Goal: Task Accomplishment & Management: Use online tool/utility

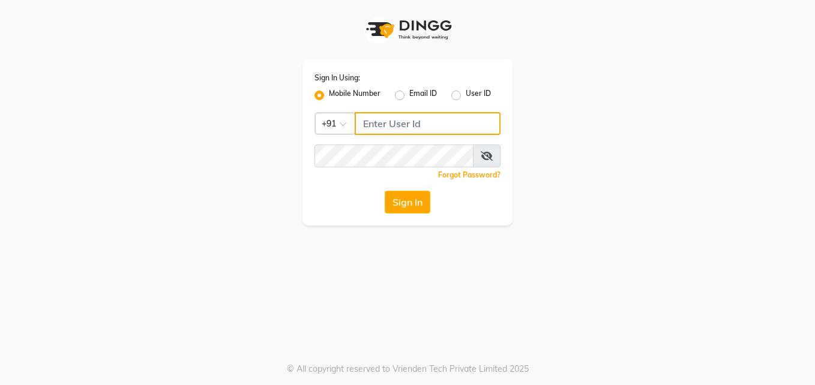
click at [385, 126] on input "Username" at bounding box center [428, 123] width 146 height 23
type input "9895588116"
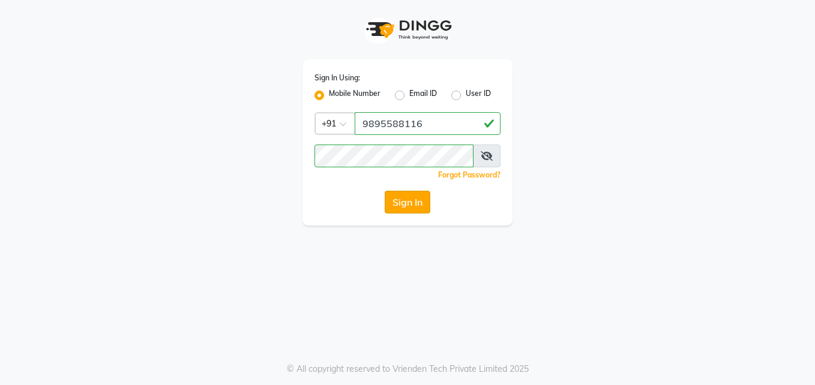
click at [416, 197] on button "Sign In" at bounding box center [408, 202] width 46 height 23
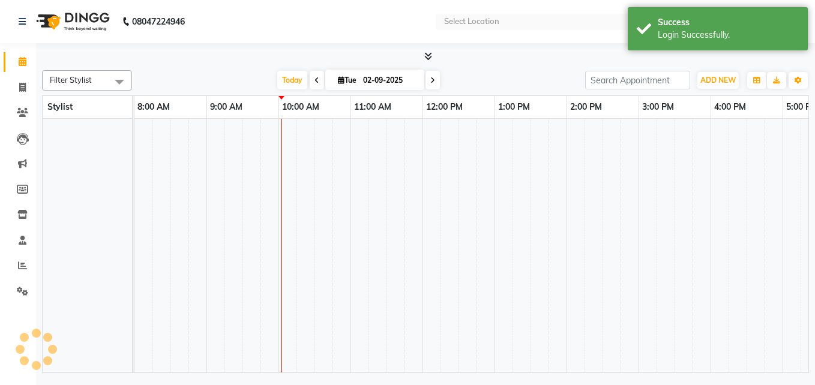
select select "en"
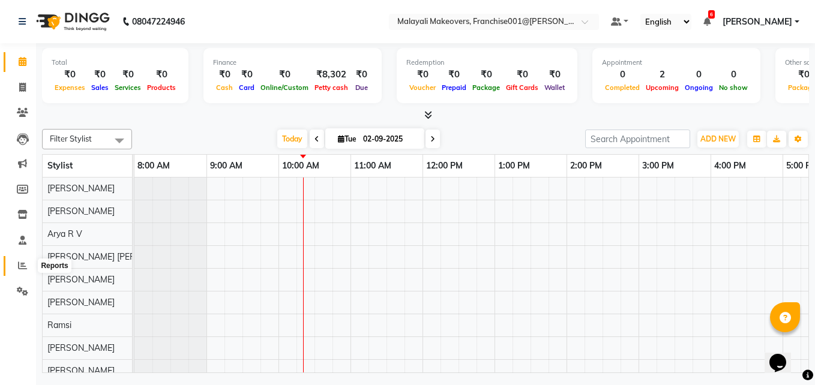
drag, startPoint x: 23, startPoint y: 265, endPoint x: 32, endPoint y: 258, distance: 12.0
click at [23, 265] on icon at bounding box center [22, 265] width 9 height 9
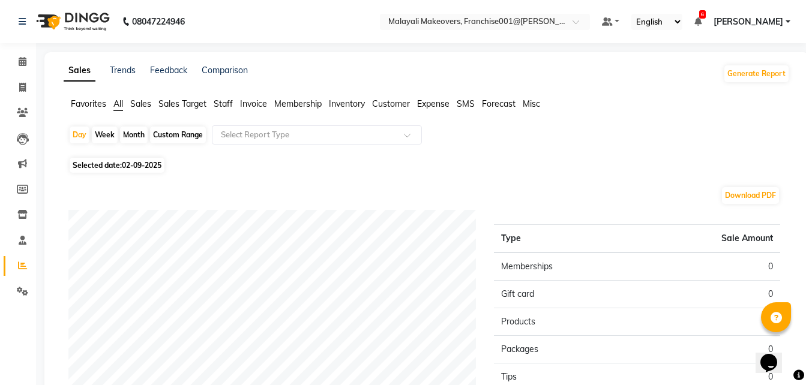
click at [163, 132] on div "Custom Range" at bounding box center [178, 135] width 56 height 17
select select "9"
select select "2025"
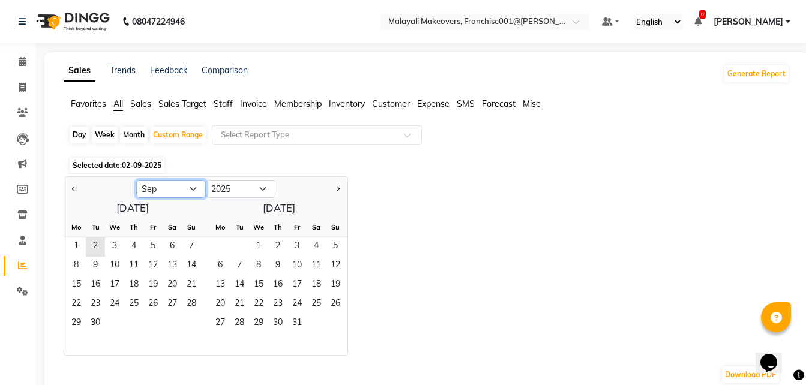
click at [175, 189] on select "Jan Feb Mar Apr May Jun [DATE] Aug Sep Oct Nov Dec" at bounding box center [171, 189] width 70 height 18
click at [136, 180] on select "Jan Feb Mar Apr May Jun [DATE] Aug Sep Oct Nov Dec" at bounding box center [171, 189] width 70 height 18
click at [113, 247] on span "1" at bounding box center [114, 247] width 19 height 19
click at [187, 187] on select "Jan Feb Mar Apr May Jun [DATE] Aug Sep Oct Nov Dec" at bounding box center [171, 189] width 70 height 18
select select "7"
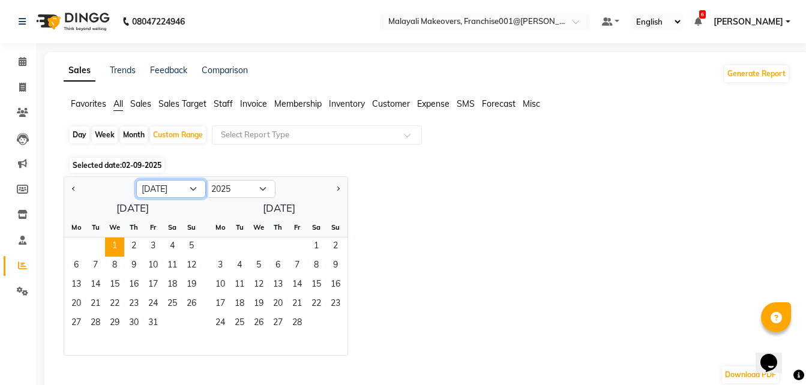
click at [136, 180] on select "Jan Feb Mar Apr May Jun [DATE] Aug Sep Oct Nov Dec" at bounding box center [171, 189] width 70 height 18
click at [139, 327] on span "31" at bounding box center [133, 324] width 19 height 19
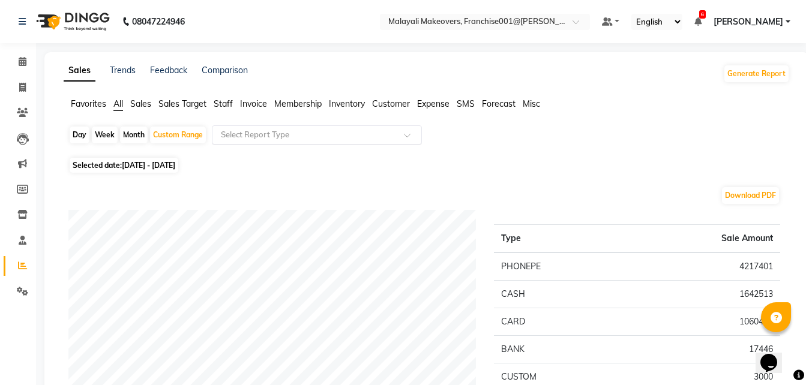
click at [262, 137] on input "text" at bounding box center [305, 135] width 173 height 12
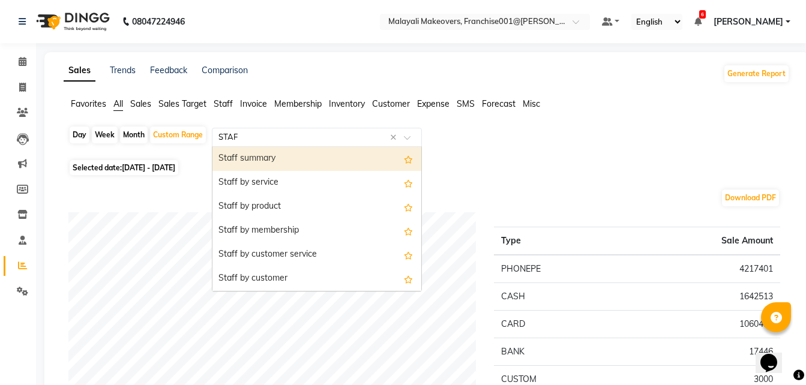
type input "STAFF"
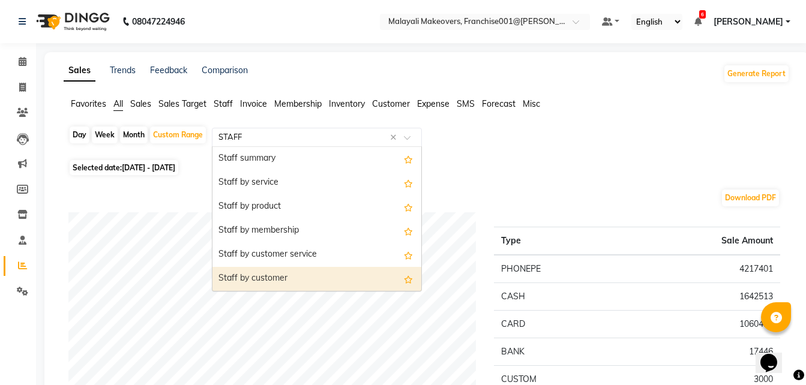
click at [294, 279] on div "Staff by customer" at bounding box center [317, 279] width 209 height 24
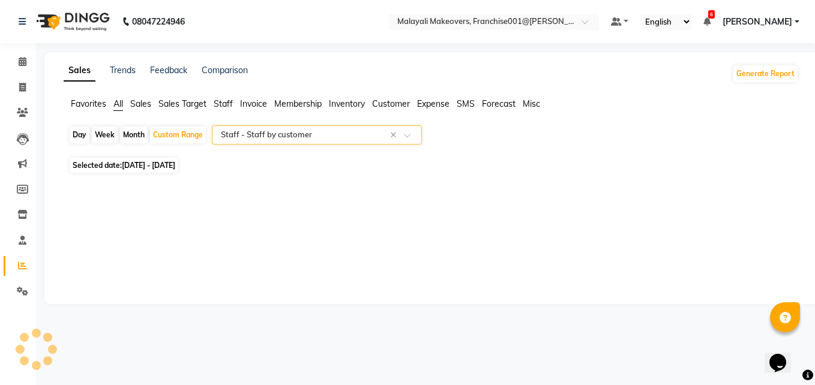
select select "full_report"
select select "csv"
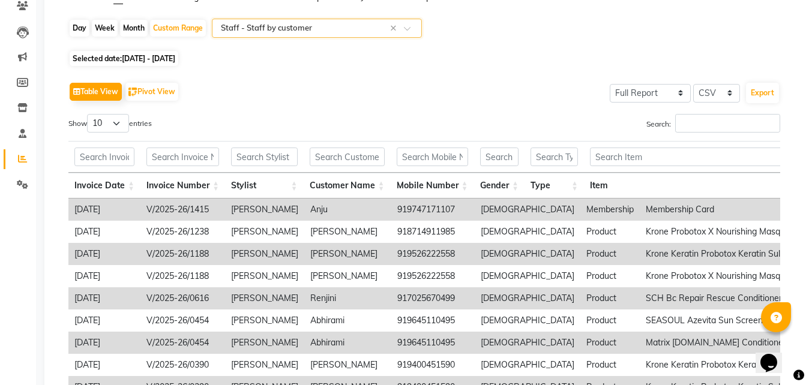
scroll to position [120, 0]
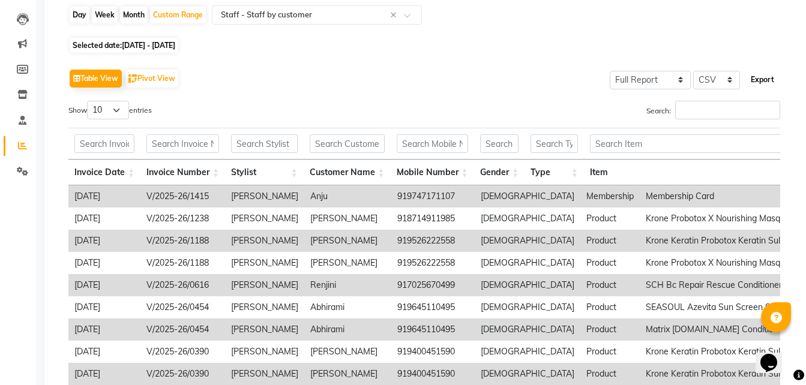
click at [758, 84] on button "Export" at bounding box center [762, 80] width 33 height 20
